Goal: Find specific page/section

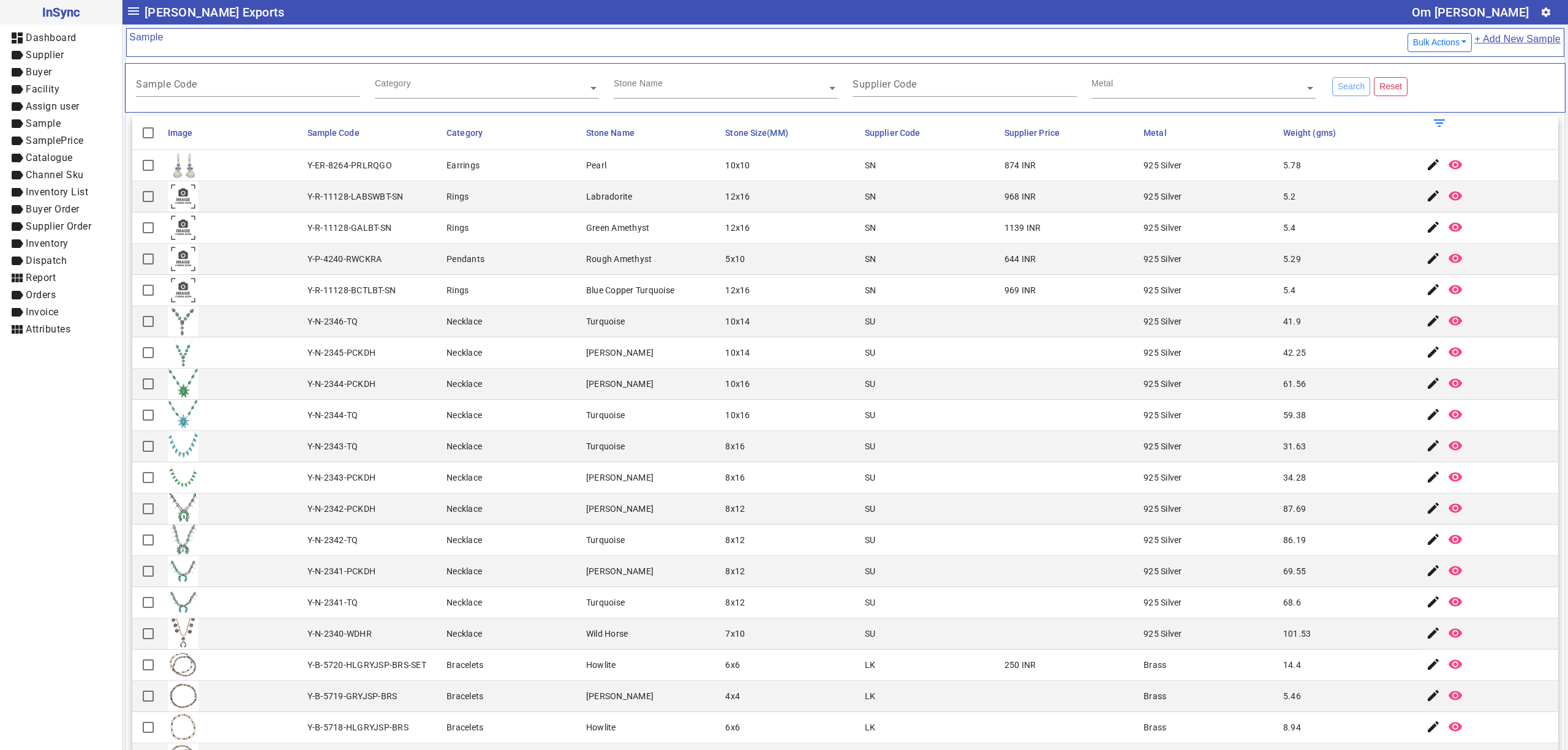
click at [594, 462] on mat-cell "Turquoise" at bounding box center [652, 446] width 140 height 31
drag, startPoint x: 883, startPoint y: 628, endPoint x: 856, endPoint y: 636, distance: 28.2
click at [880, 628] on mat-cell "SU" at bounding box center [931, 634] width 140 height 31
click at [1080, 278] on mat-cell "969 INR" at bounding box center [1071, 291] width 140 height 31
click at [902, 587] on mat-cell "SU" at bounding box center [931, 572] width 140 height 31
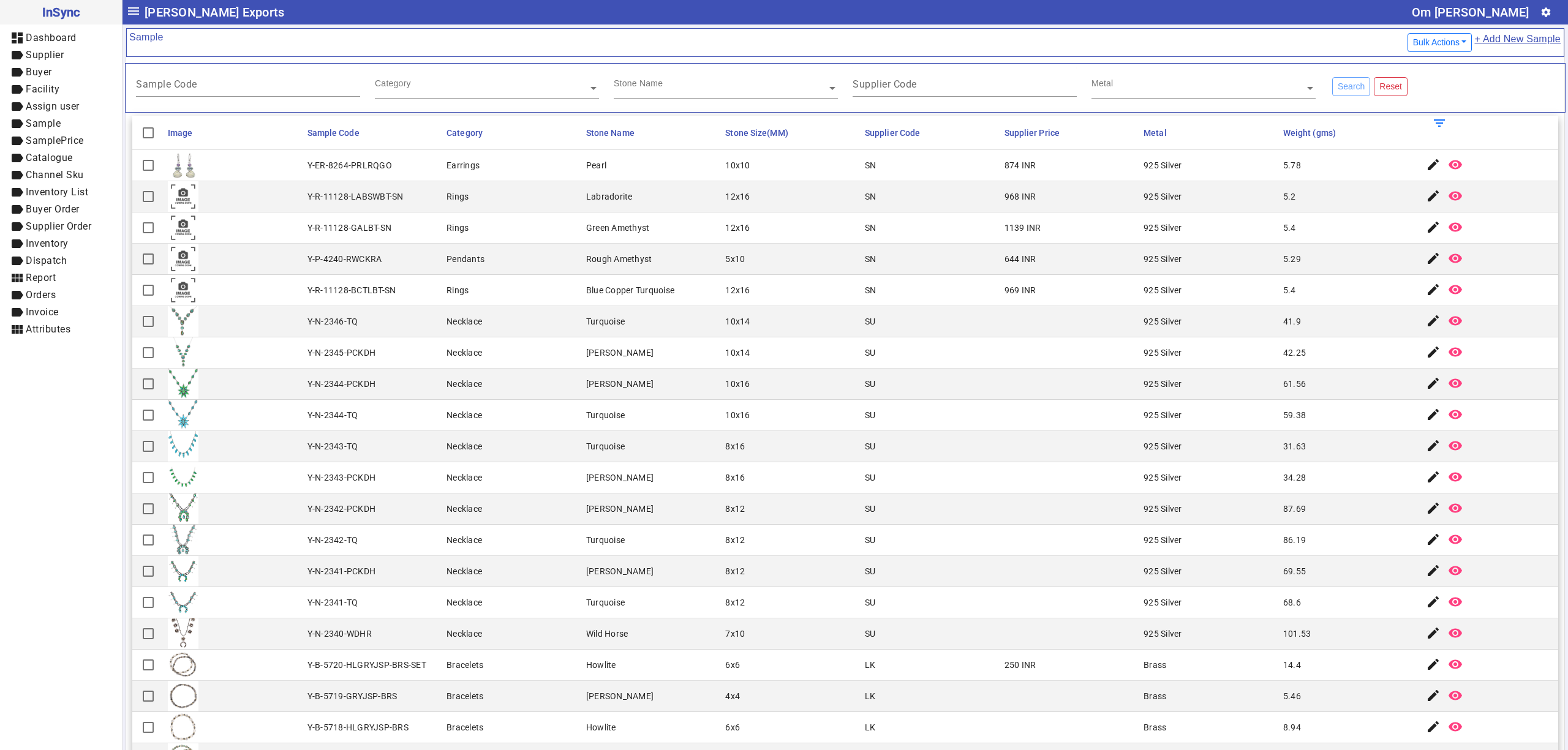
click at [979, 577] on mat-cell "SU" at bounding box center [931, 572] width 140 height 31
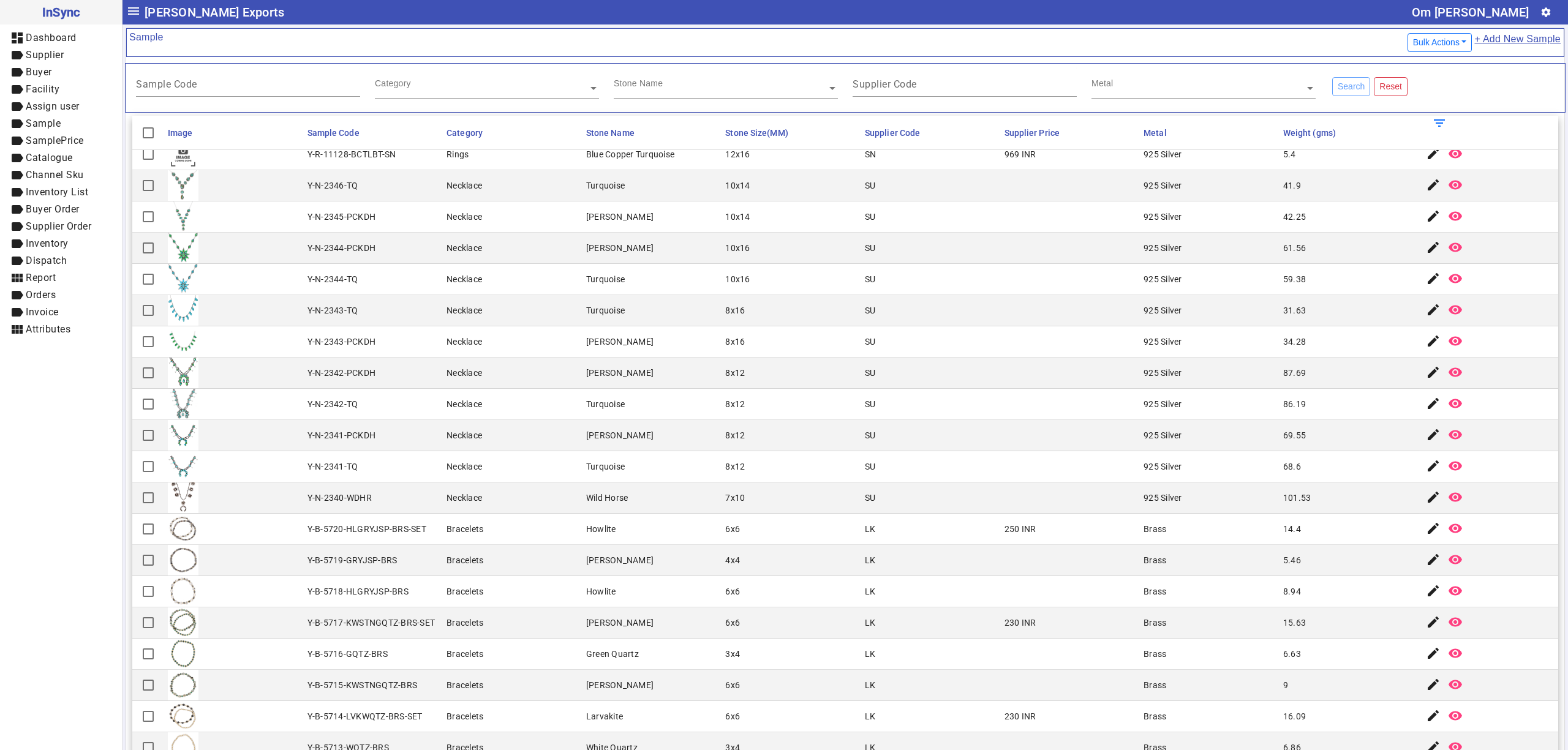
click at [1049, 344] on mat-cell at bounding box center [1071, 342] width 140 height 31
click at [978, 330] on mat-cell "SU" at bounding box center [931, 342] width 140 height 31
drag, startPoint x: 989, startPoint y: 476, endPoint x: 851, endPoint y: 615, distance: 195.9
click at [1001, 476] on mat-cell at bounding box center [1071, 467] width 140 height 31
click at [903, 563] on mat-cell "LK" at bounding box center [931, 561] width 140 height 31
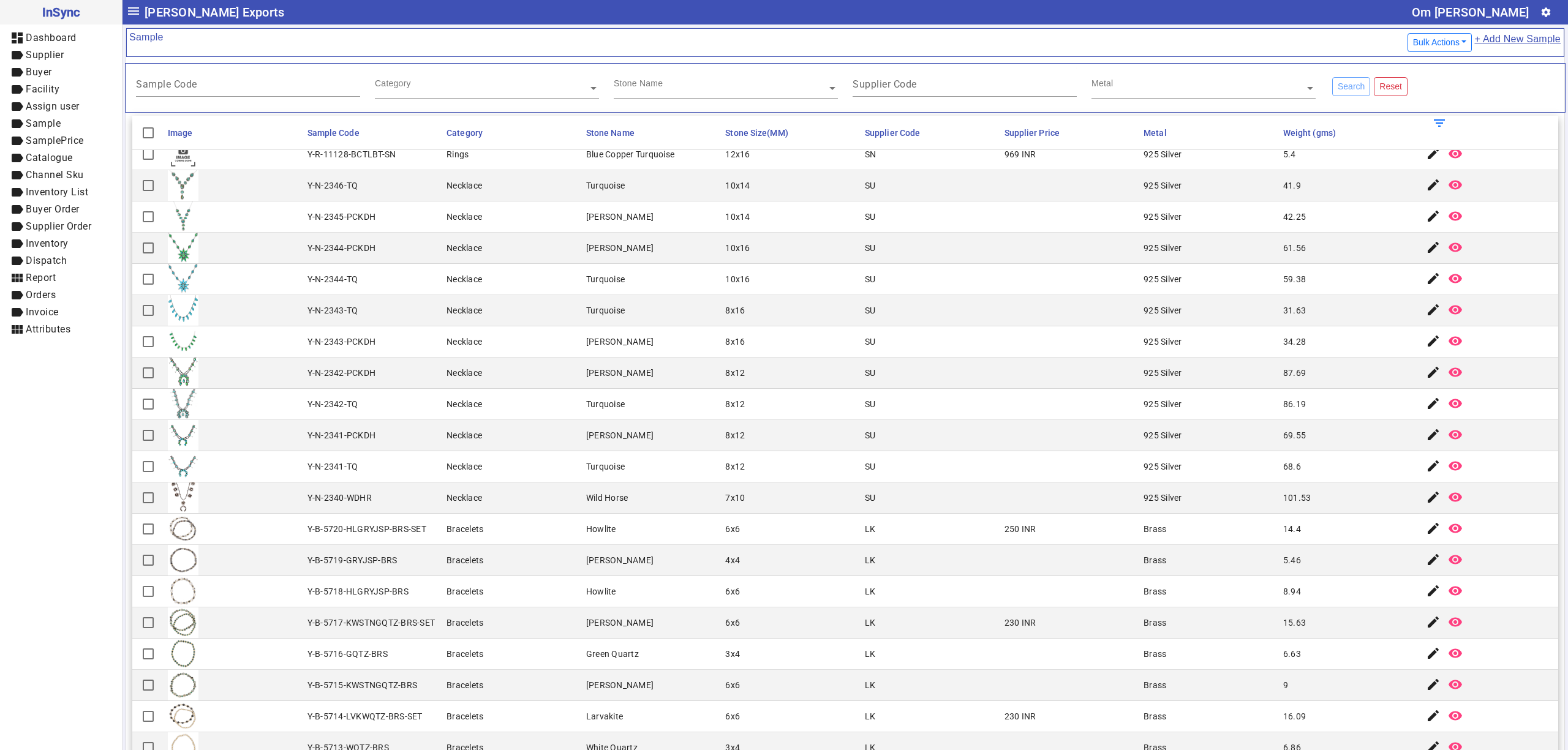
click at [882, 625] on mat-cell "LK" at bounding box center [931, 623] width 140 height 31
click at [694, 439] on mat-cell "[PERSON_NAME]" at bounding box center [652, 435] width 140 height 31
drag, startPoint x: 1017, startPoint y: 227, endPoint x: 1015, endPoint y: 316, distance: 89.0
click at [1017, 227] on mat-cell at bounding box center [1071, 217] width 140 height 31
click at [948, 270] on mat-cell "SU" at bounding box center [931, 279] width 140 height 31
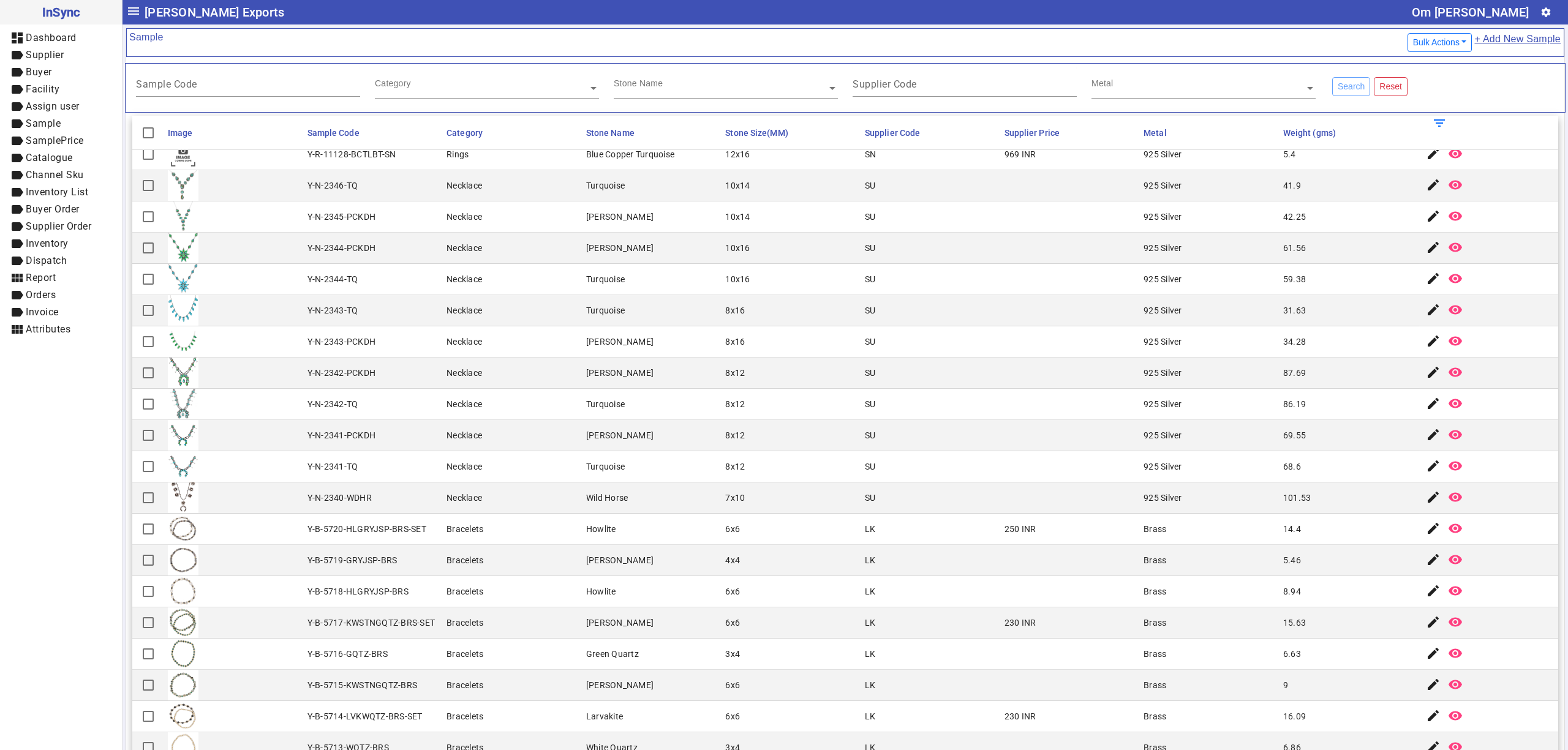
click at [1184, 304] on mat-cell "925 Silver" at bounding box center [1210, 311] width 140 height 31
click at [822, 545] on mat-cell "6x6" at bounding box center [791, 530] width 140 height 31
click at [242, 83] on input "Sample Code" at bounding box center [248, 86] width 224 height 10
click at [453, 64] on div "Sample Code Category Stone Name Supplier Code Metal Search Reset" at bounding box center [845, 88] width 1441 height 49
click at [453, 73] on div "Category" at bounding box center [482, 74] width 213 height 14
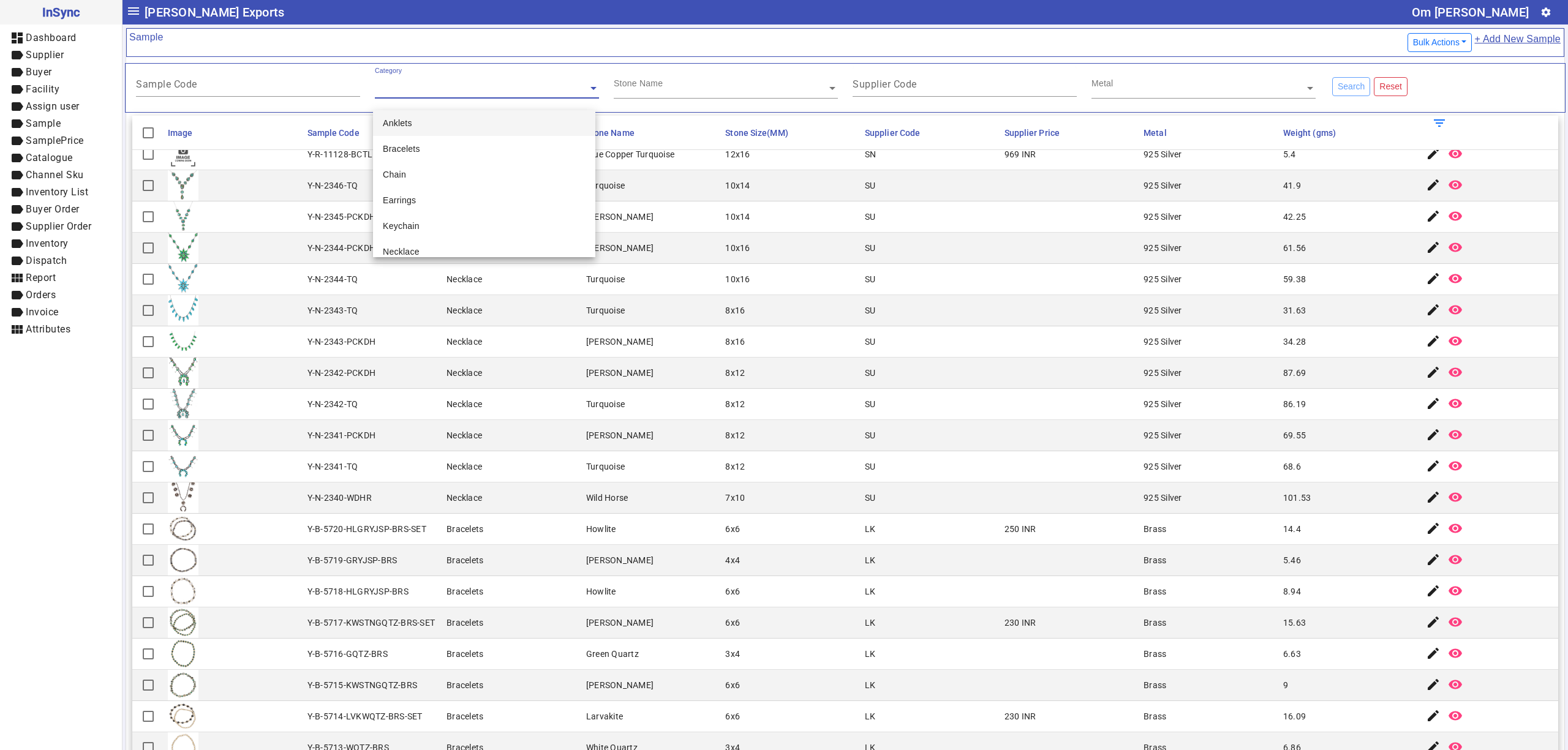
click at [702, 84] on input "text" at bounding box center [725, 88] width 224 height 12
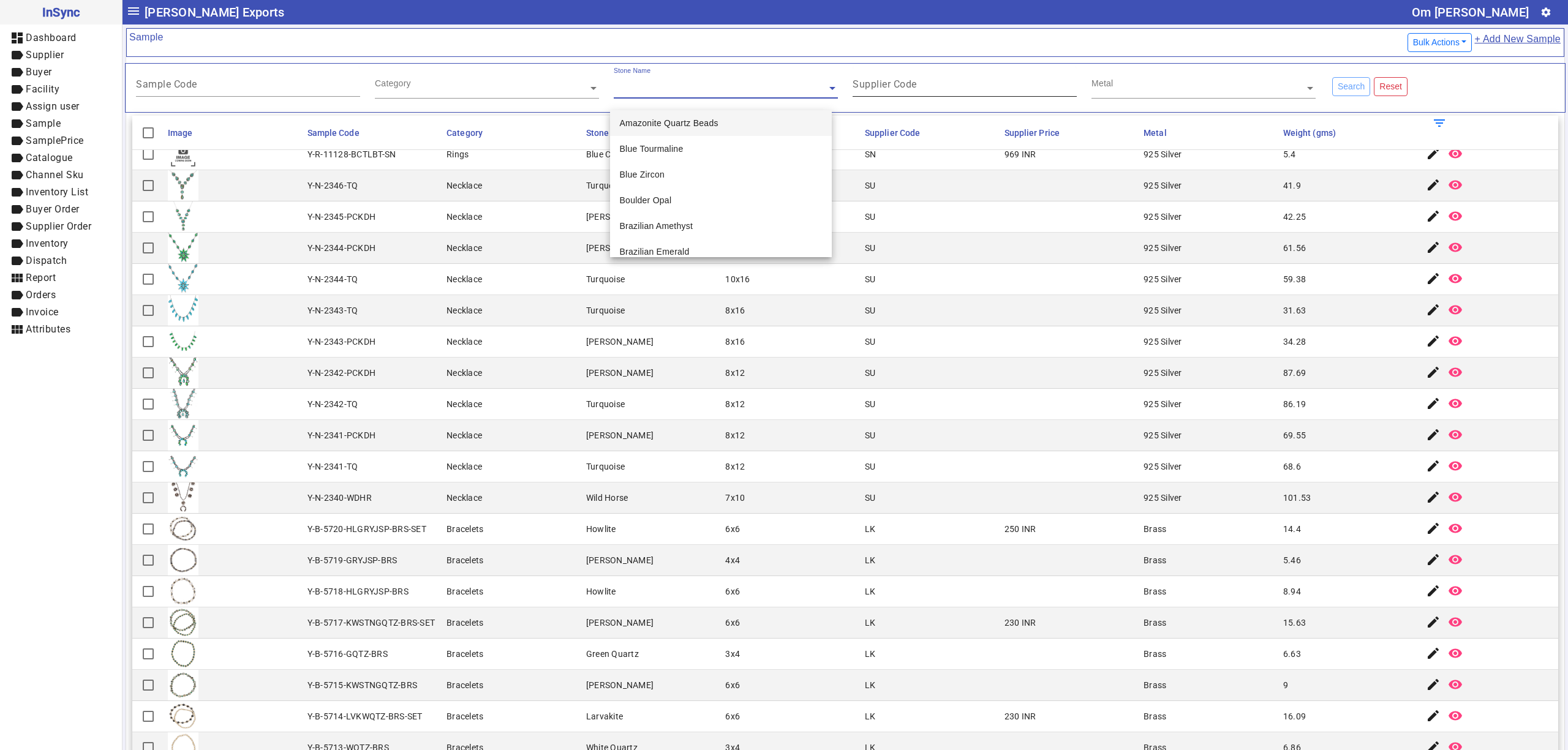
click at [931, 81] on div "Supplier Code" at bounding box center [965, 82] width 224 height 30
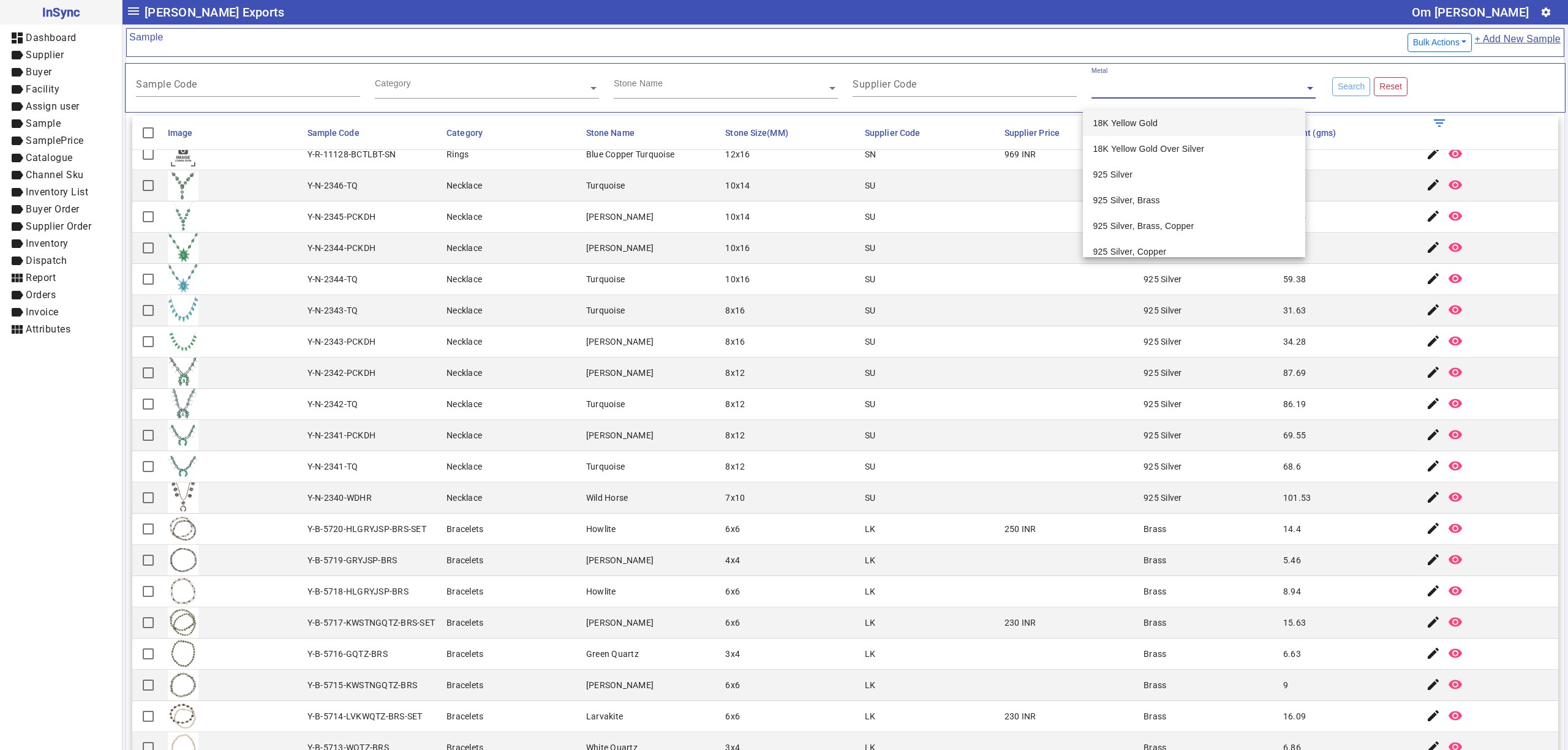
click at [1126, 90] on input "text" at bounding box center [1203, 88] width 224 height 12
click at [890, 177] on mat-cell "SU" at bounding box center [931, 186] width 140 height 31
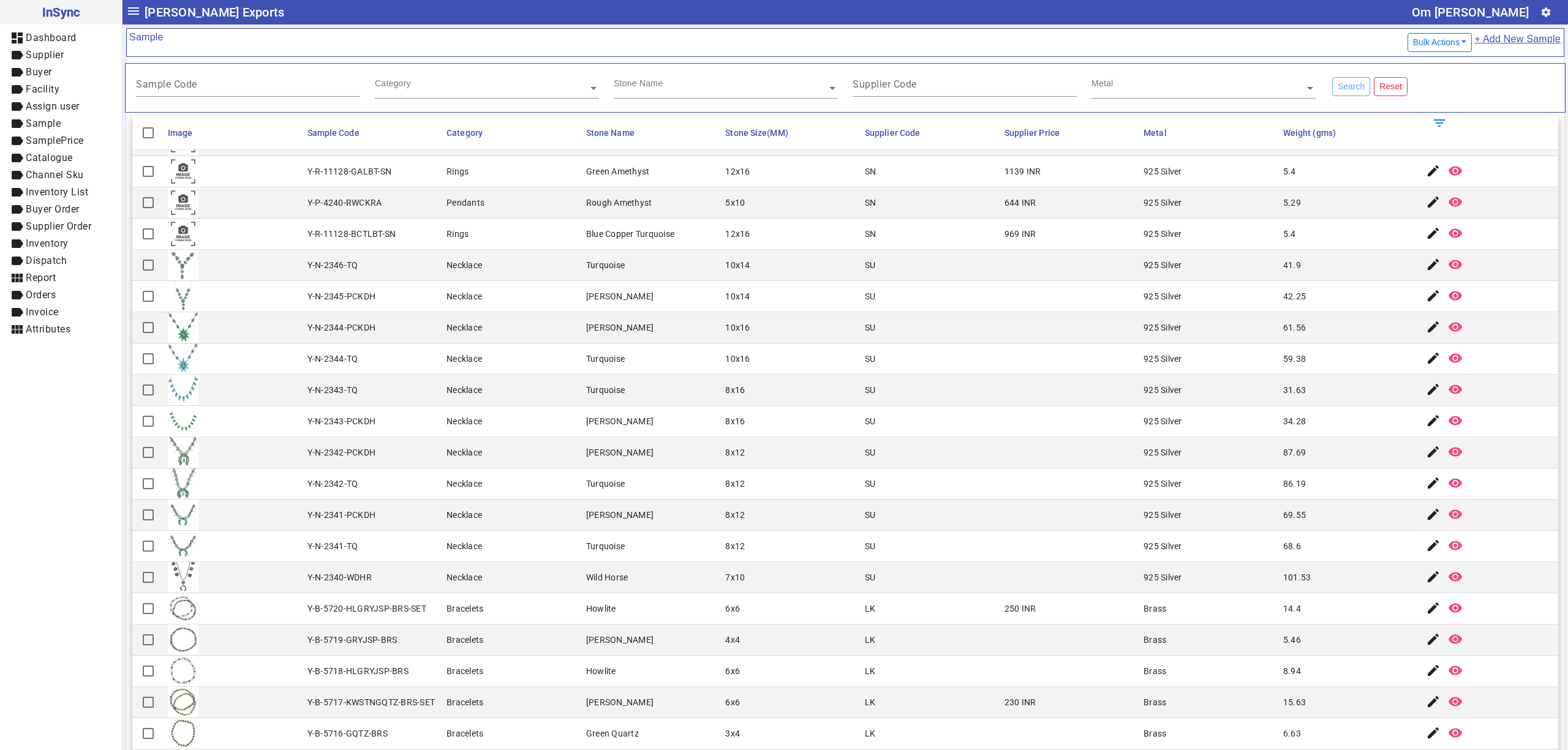
scroll to position [0, 0]
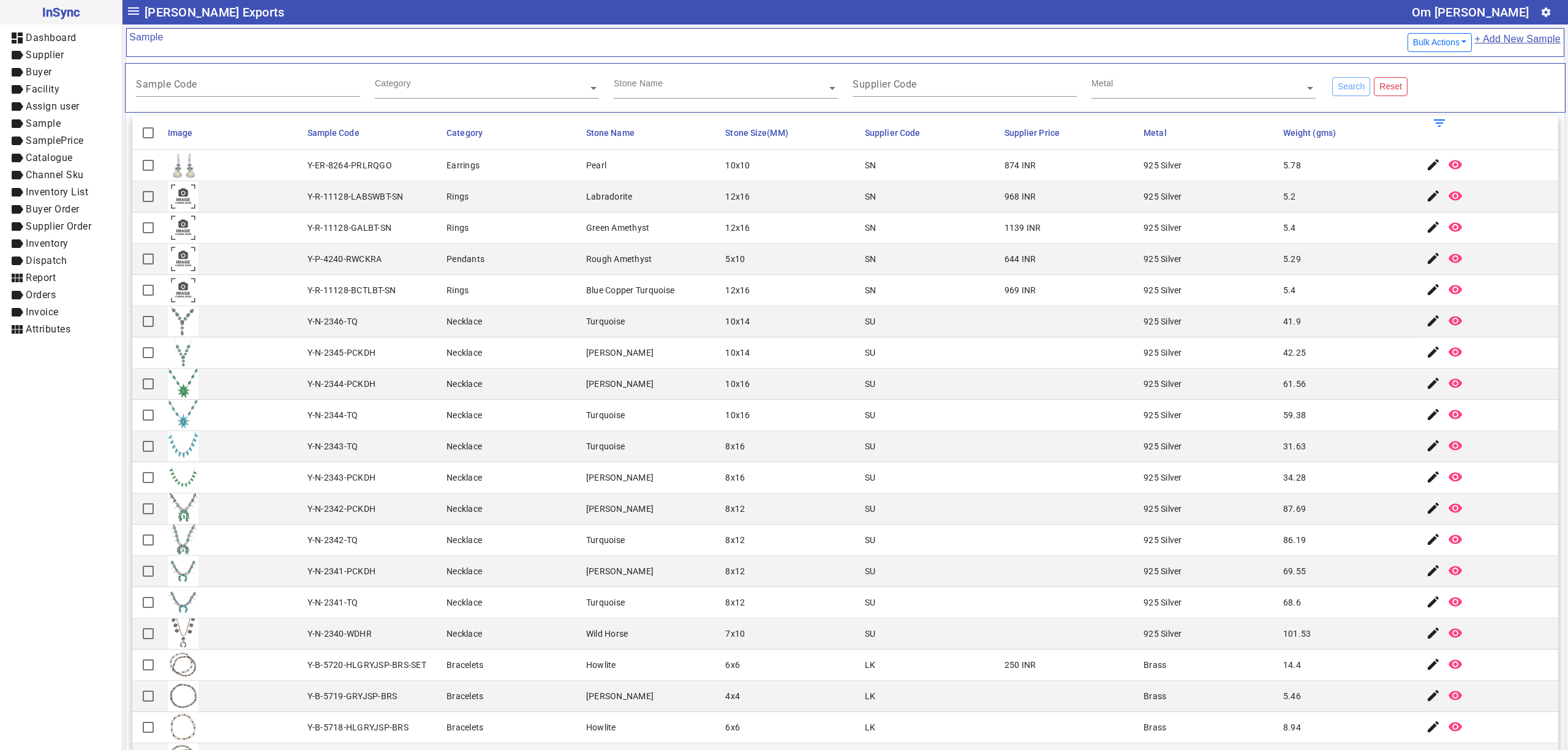
click at [735, 511] on div "8x12" at bounding box center [735, 509] width 20 height 12
click at [589, 435] on mat-cell "Turquoise" at bounding box center [652, 446] width 140 height 31
drag, startPoint x: 934, startPoint y: 182, endPoint x: 908, endPoint y: 207, distance: 36.1
click at [934, 181] on mat-cell "SN" at bounding box center [931, 166] width 140 height 31
